Goal: Navigation & Orientation: Find specific page/section

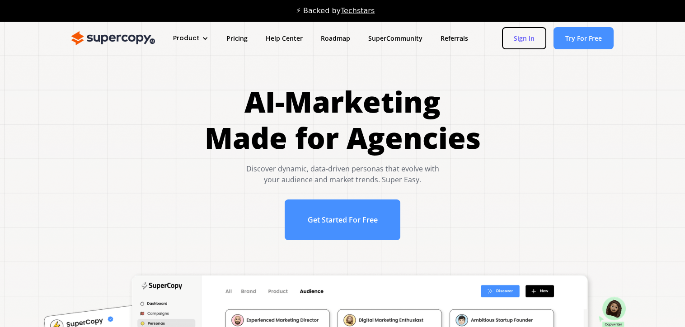
click at [530, 44] on link "Sign In" at bounding box center [524, 38] width 44 height 22
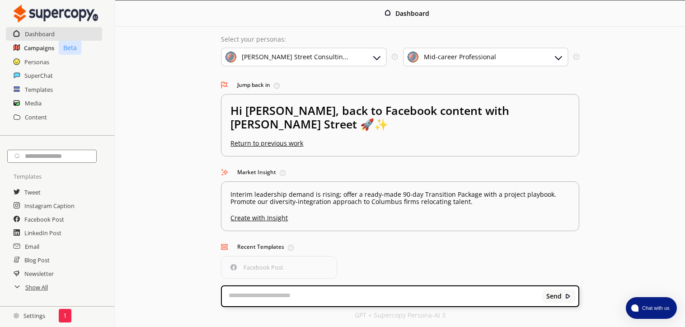
click at [26, 46] on h2 "Campaigns" at bounding box center [39, 48] width 30 height 14
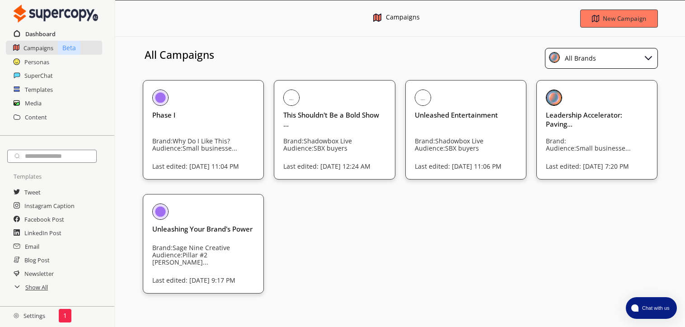
click at [31, 38] on h2 "Dashboard" at bounding box center [40, 34] width 30 height 14
